Goal: Find specific page/section: Find specific page/section

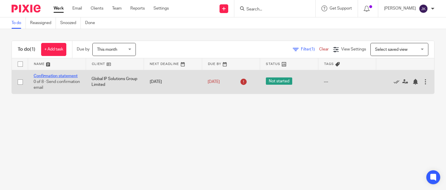
click at [57, 75] on link "Confirmation statement" at bounding box center [56, 76] width 44 height 4
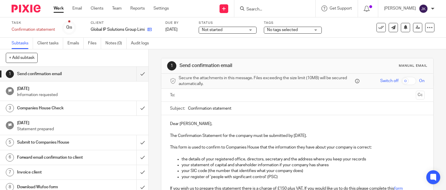
click at [147, 29] on link at bounding box center [148, 30] width 7 height 6
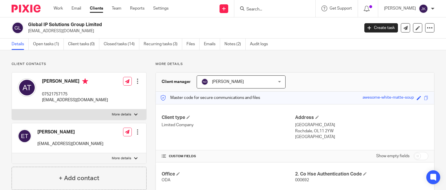
click at [253, 9] on input "Search" at bounding box center [272, 9] width 52 height 5
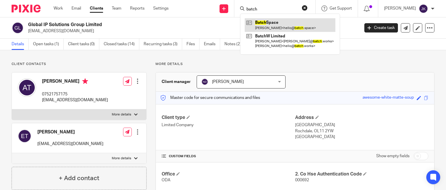
type input "batch"
click at [250, 24] on link at bounding box center [290, 24] width 91 height 13
